Goal: Task Accomplishment & Management: Manage account settings

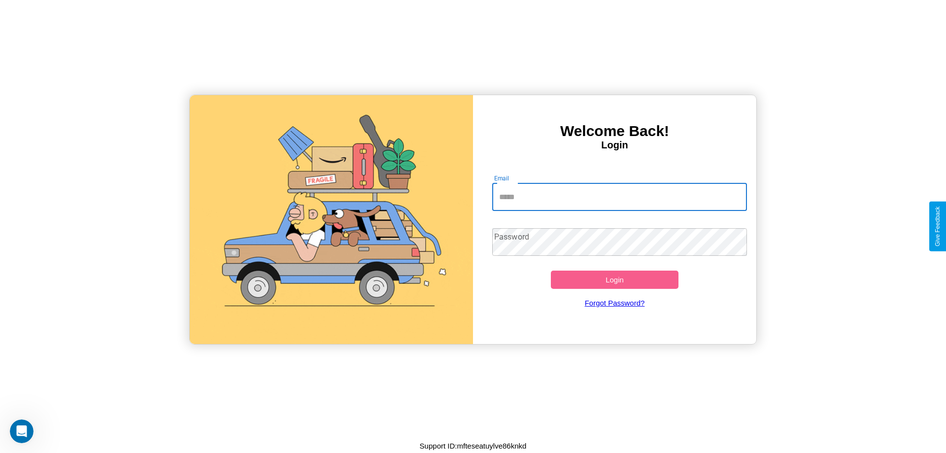
click at [620, 197] on input "Email" at bounding box center [619, 197] width 255 height 28
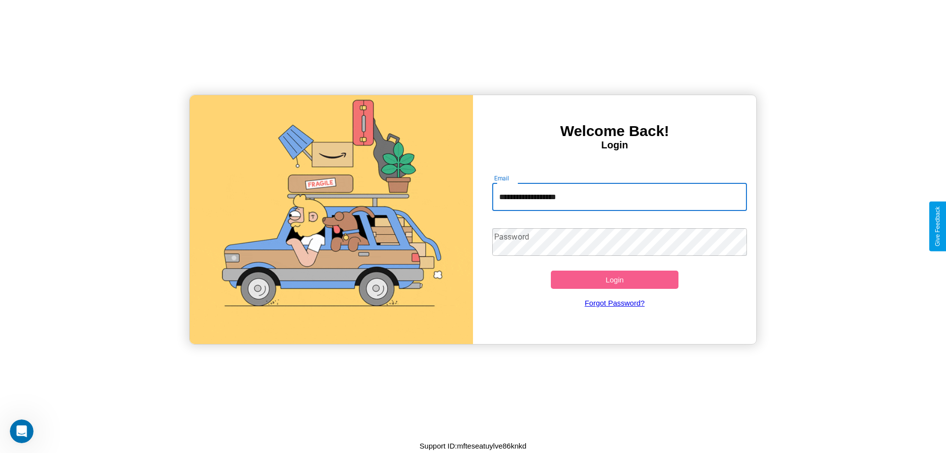
type input "**********"
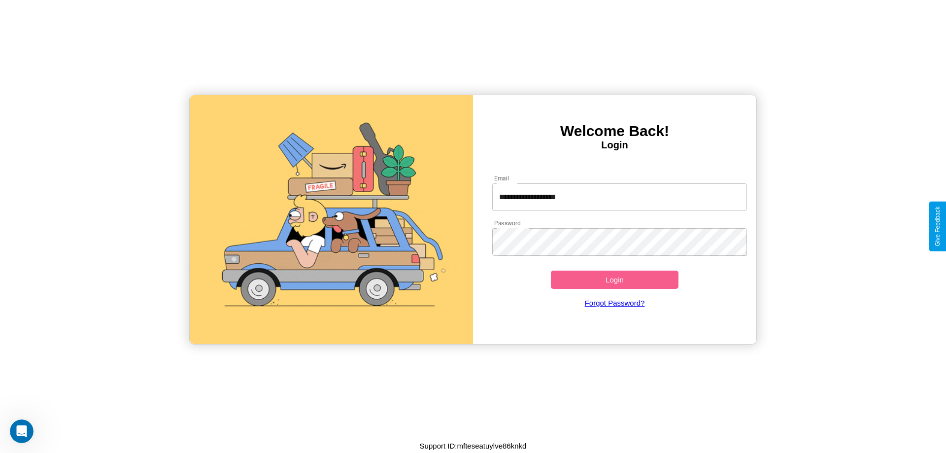
click at [615, 279] on button "Login" at bounding box center [615, 280] width 128 height 18
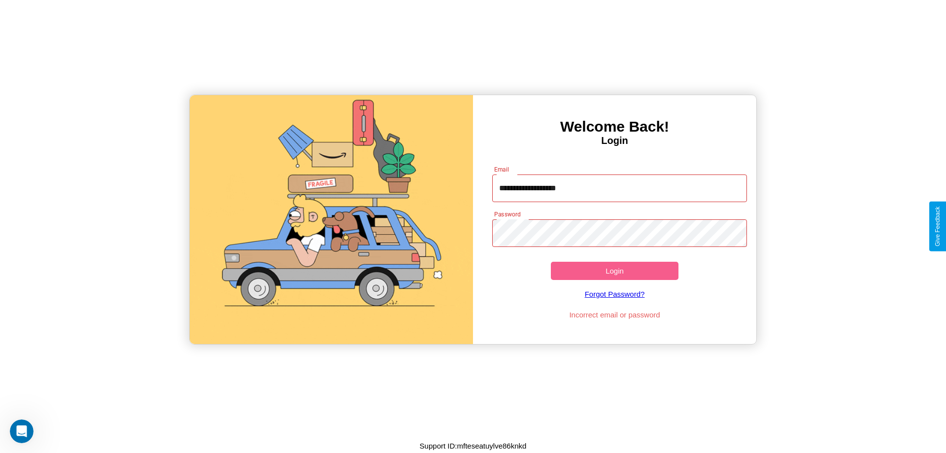
click at [615, 271] on button "Login" at bounding box center [615, 271] width 128 height 18
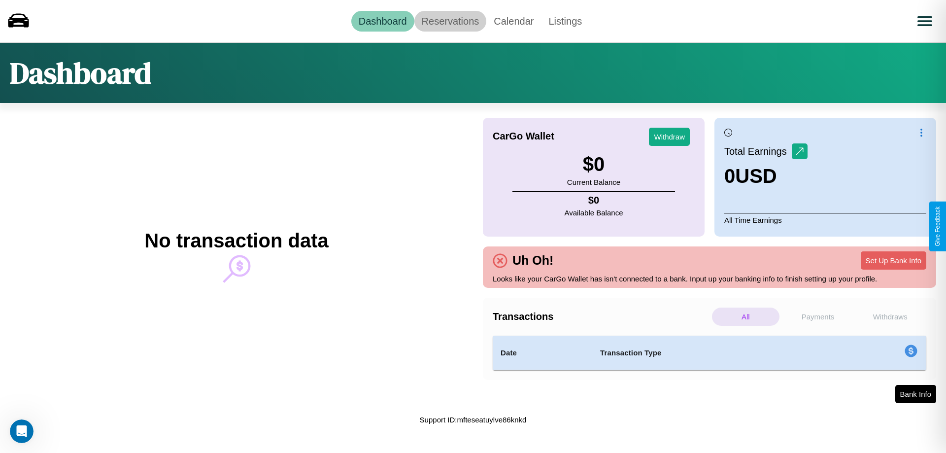
click at [450, 21] on link "Reservations" at bounding box center [451, 21] width 72 height 21
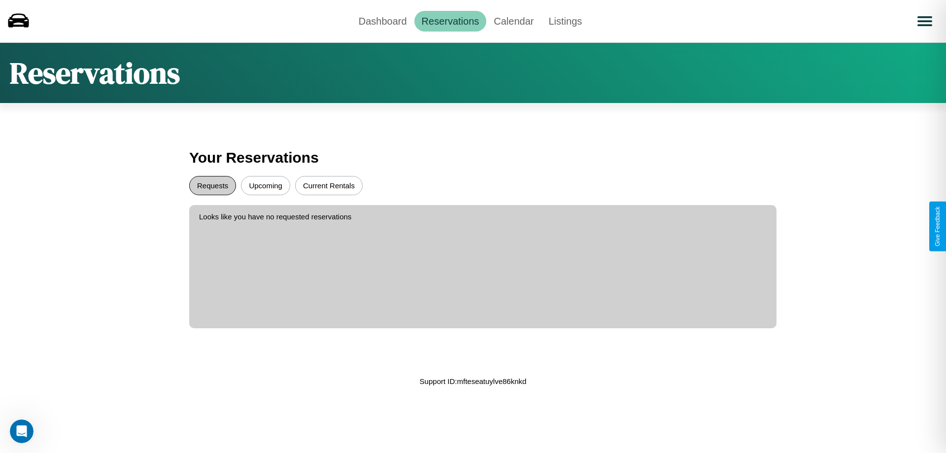
click at [212, 185] on button "Requests" at bounding box center [212, 185] width 47 height 19
click at [329, 185] on button "Current Rentals" at bounding box center [329, 185] width 68 height 19
click at [382, 21] on link "Dashboard" at bounding box center [382, 21] width 63 height 21
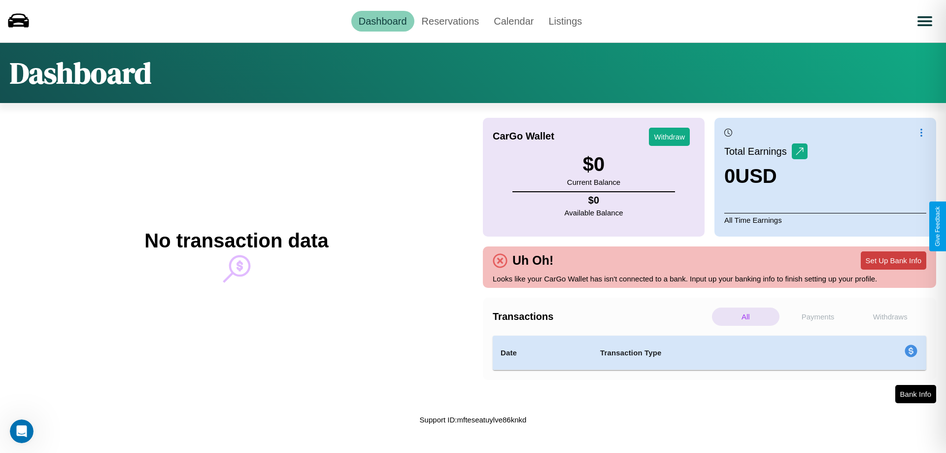
click at [894, 260] on button "Set Up Bank Info" at bounding box center [894, 260] width 66 height 18
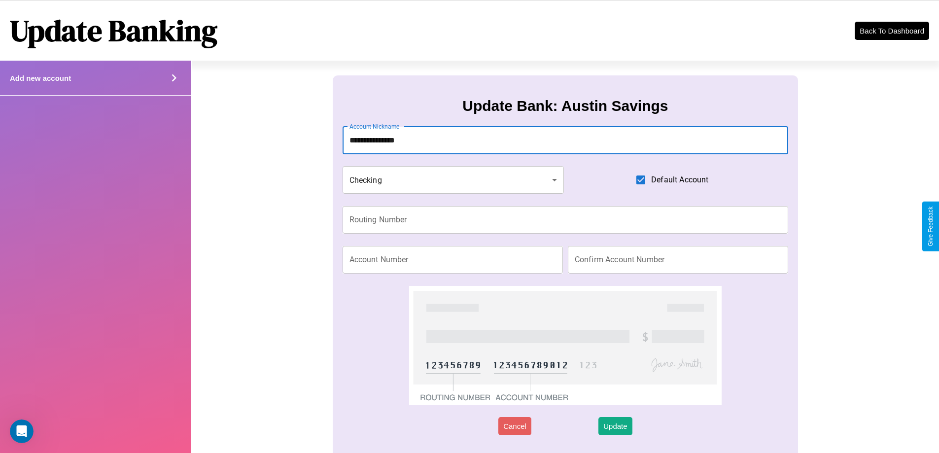
type input "**********"
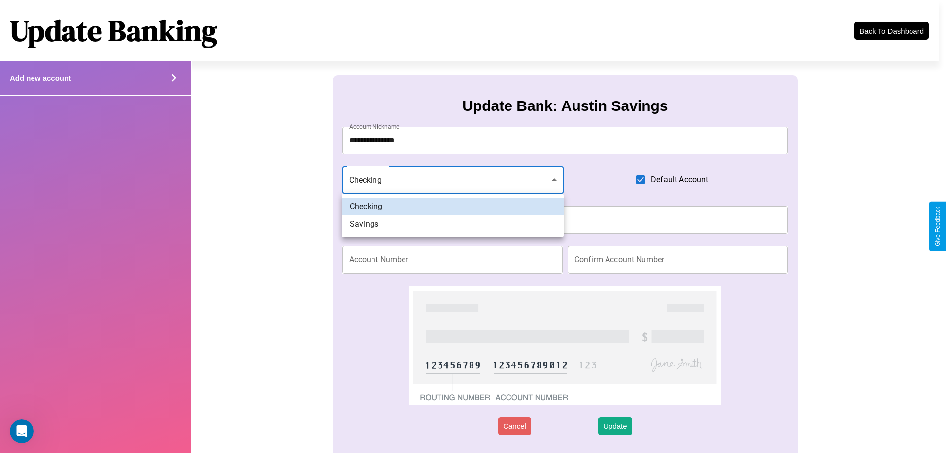
click at [453, 180] on div at bounding box center [473, 226] width 946 height 453
